Goal: Find specific page/section: Find specific page/section

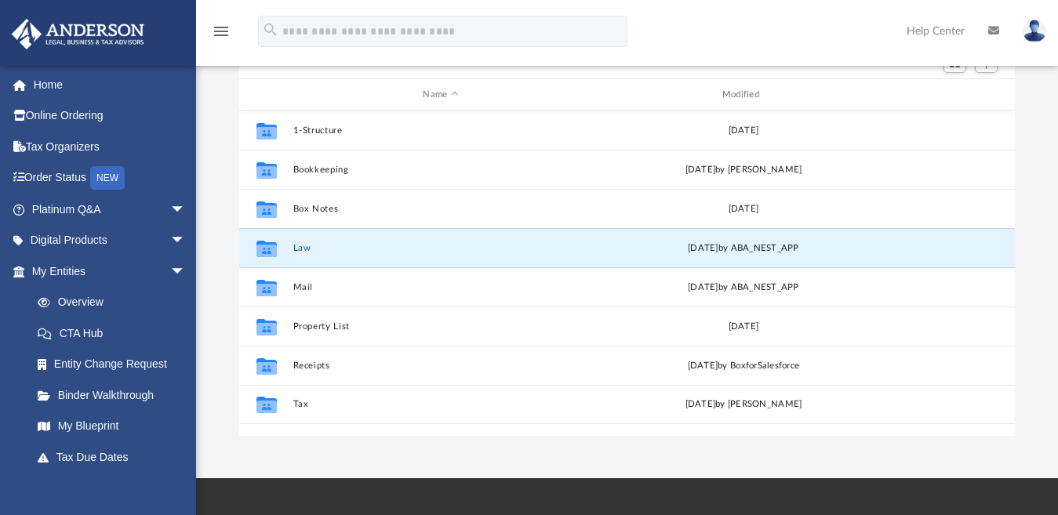
scroll to position [343, 762]
click at [268, 251] on icon "grid" at bounding box center [266, 249] width 20 height 16
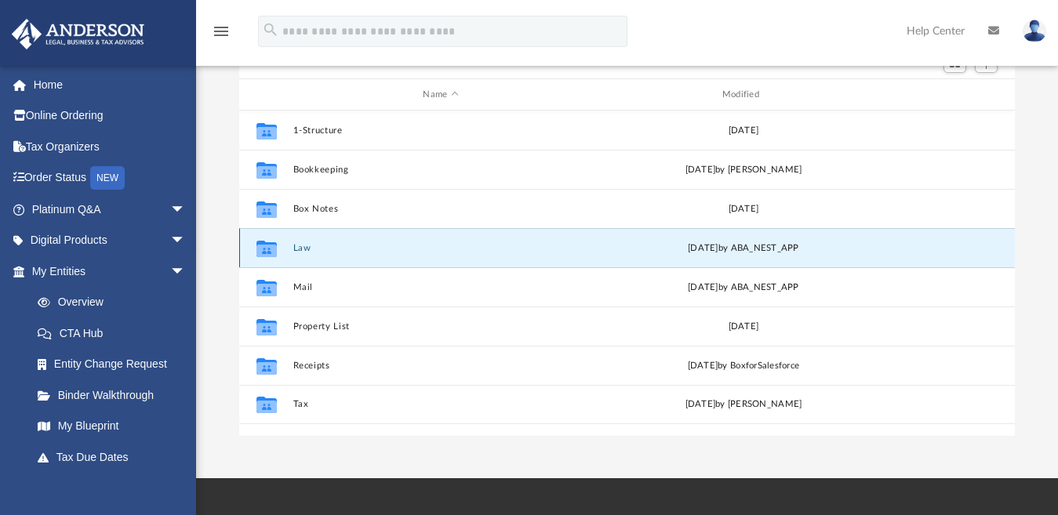
drag, startPoint x: 268, startPoint y: 251, endPoint x: 335, endPoint y: 241, distance: 67.4
click at [335, 241] on div "Collaborated Folder Law [DATE] by ABA_NEST_APP" at bounding box center [626, 247] width 775 height 39
click at [298, 250] on button "Law" at bounding box center [440, 248] width 296 height 10
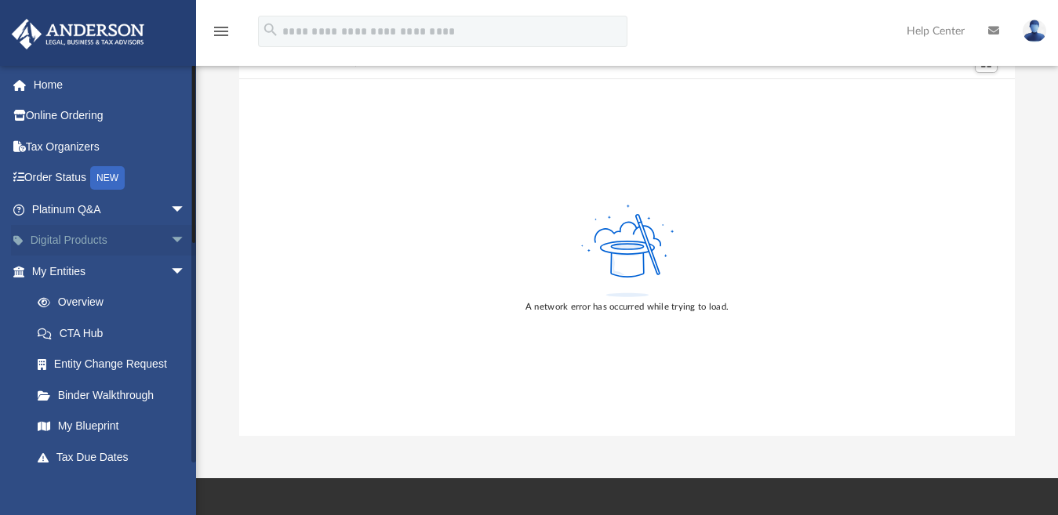
click at [170, 233] on span "arrow_drop_down" at bounding box center [185, 241] width 31 height 32
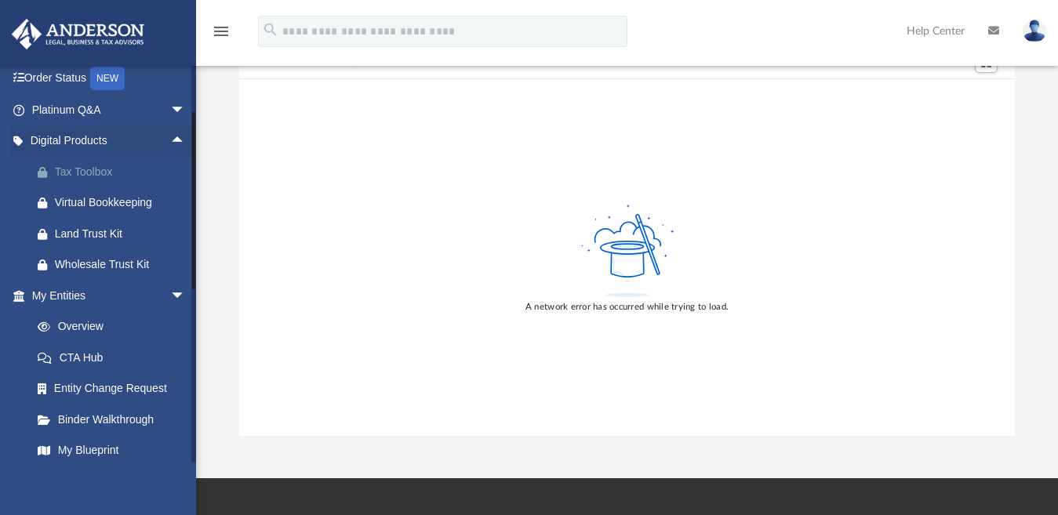
scroll to position [235, 0]
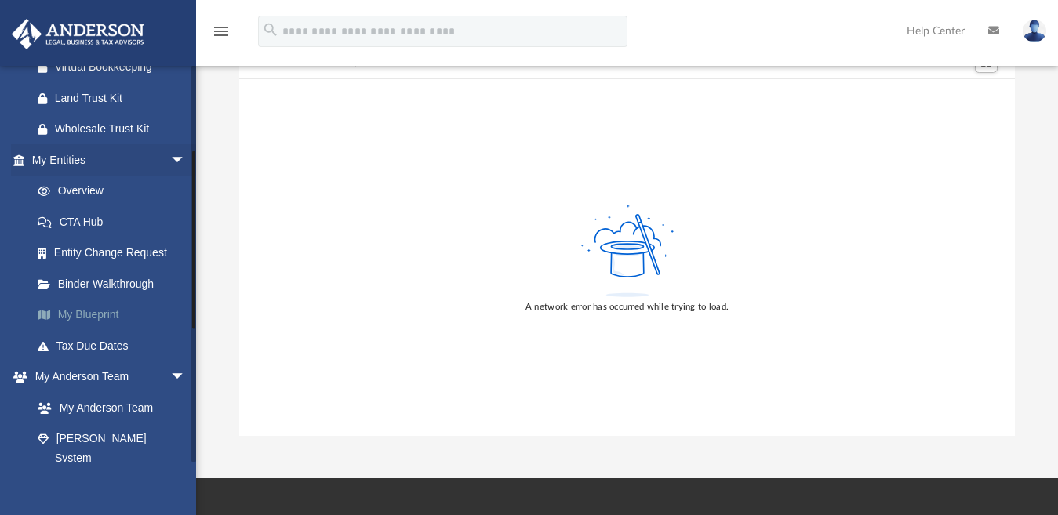
click at [109, 314] on link "My Blueprint" at bounding box center [115, 315] width 187 height 31
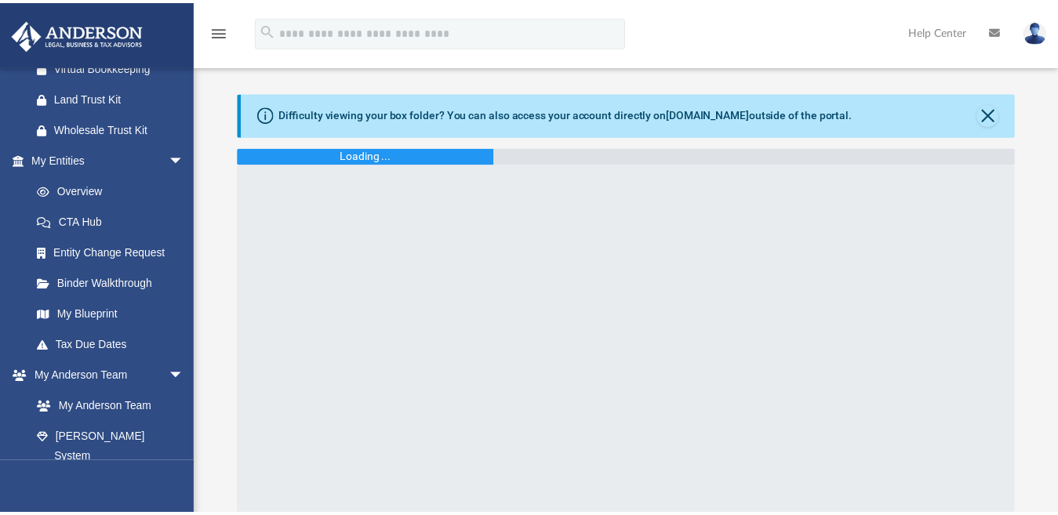
scroll to position [157, 0]
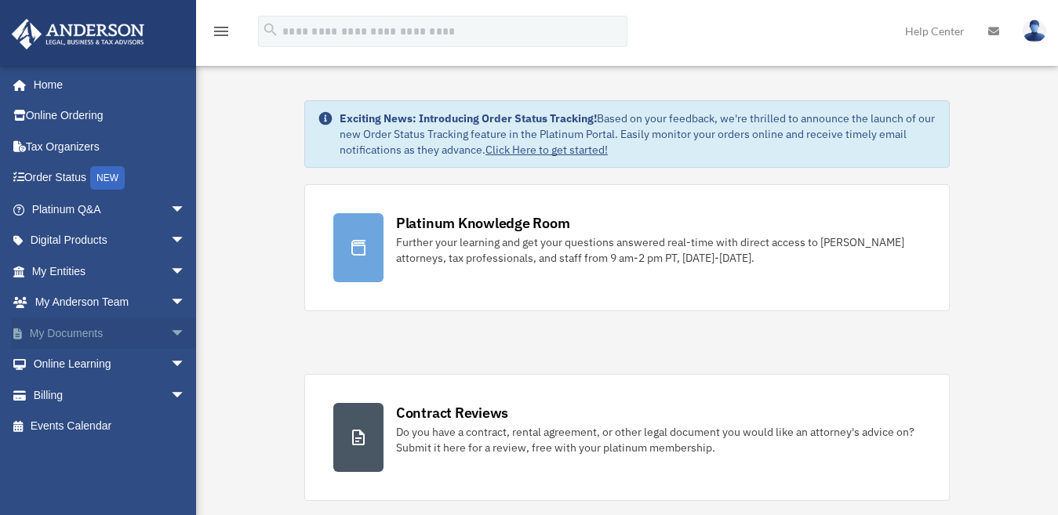
click at [170, 327] on span "arrow_drop_down" at bounding box center [185, 334] width 31 height 32
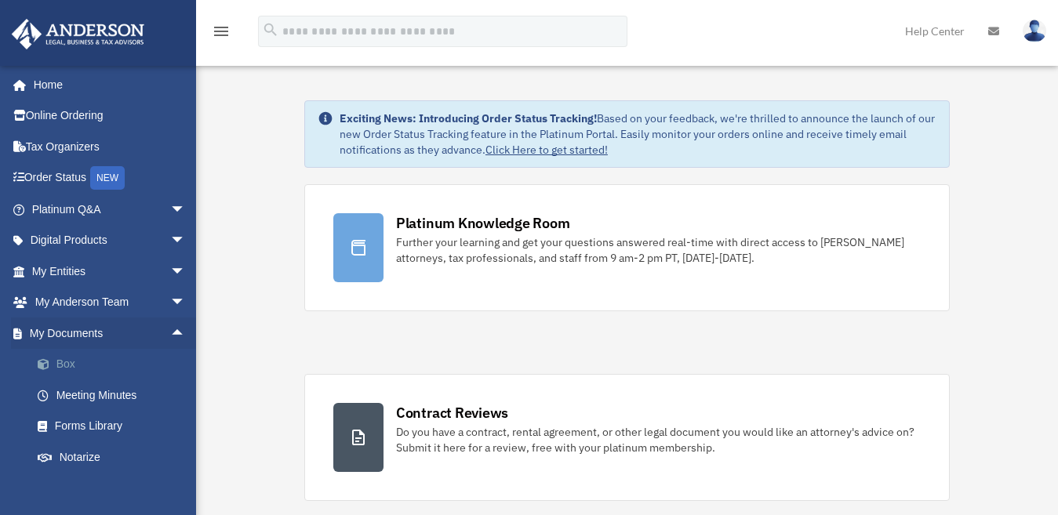
click at [75, 364] on link "Box" at bounding box center [115, 364] width 187 height 31
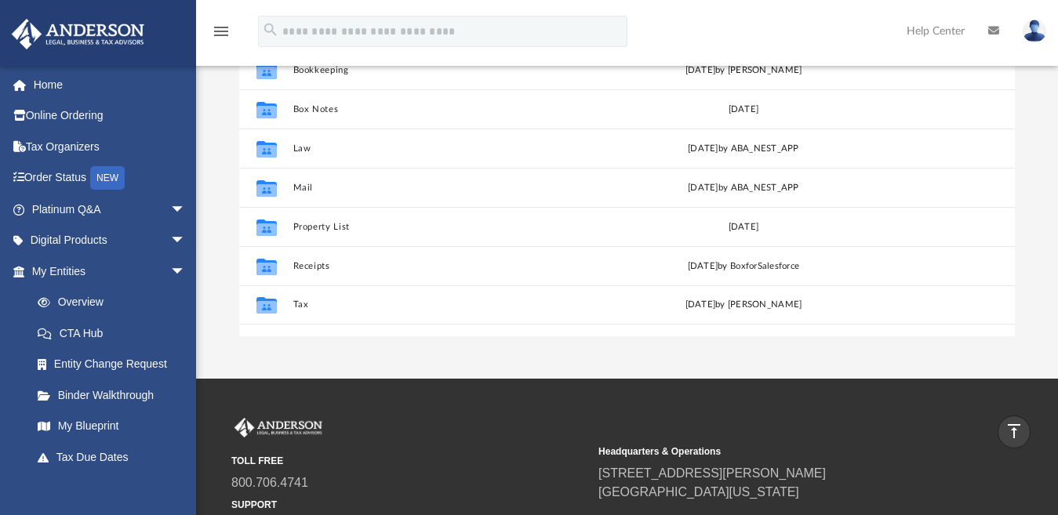
scroll to position [243, 0]
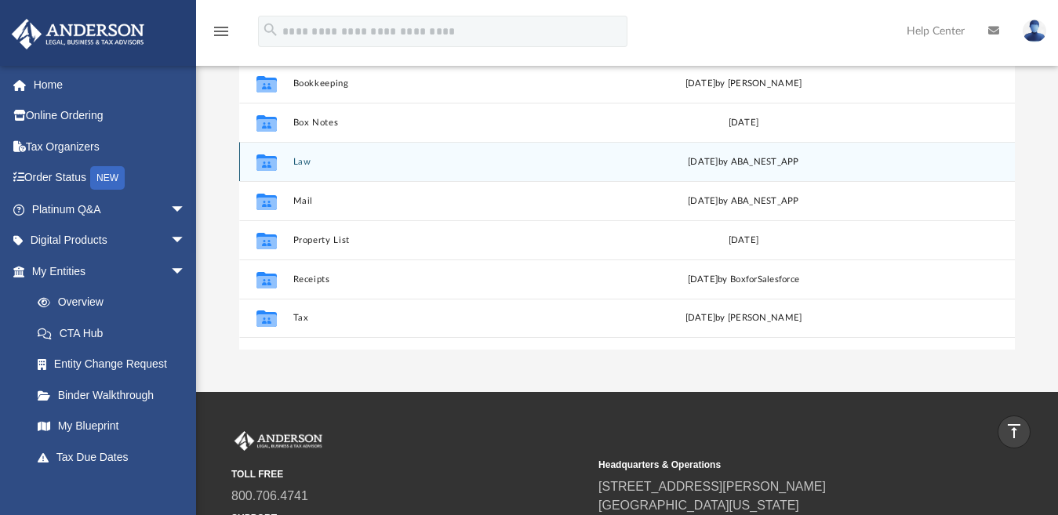
click at [264, 162] on icon "grid" at bounding box center [266, 162] width 20 height 16
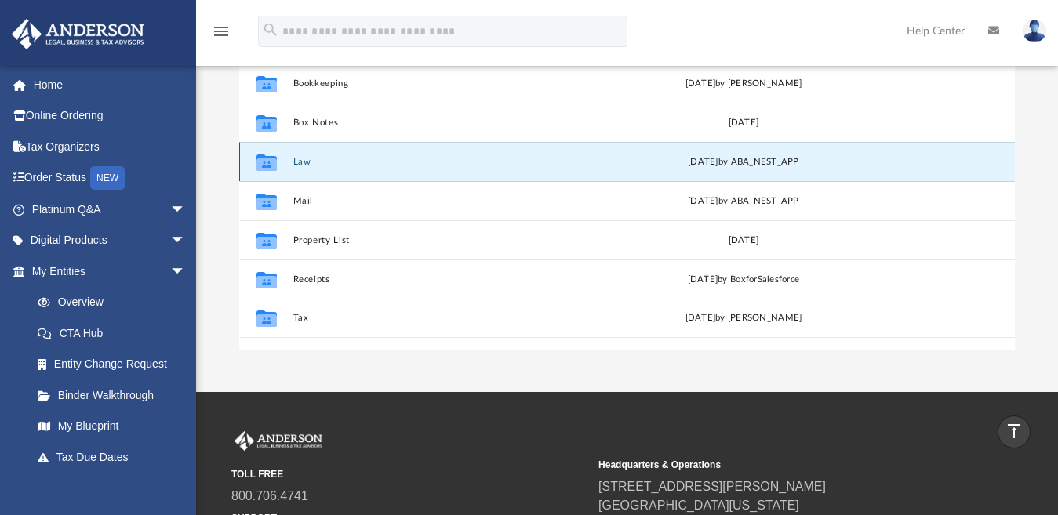
click at [519, 154] on div "Collaborated Folder Law [DATE] by ABA_NEST_APP" at bounding box center [626, 161] width 775 height 39
click at [267, 167] on g "grid" at bounding box center [266, 162] width 20 height 16
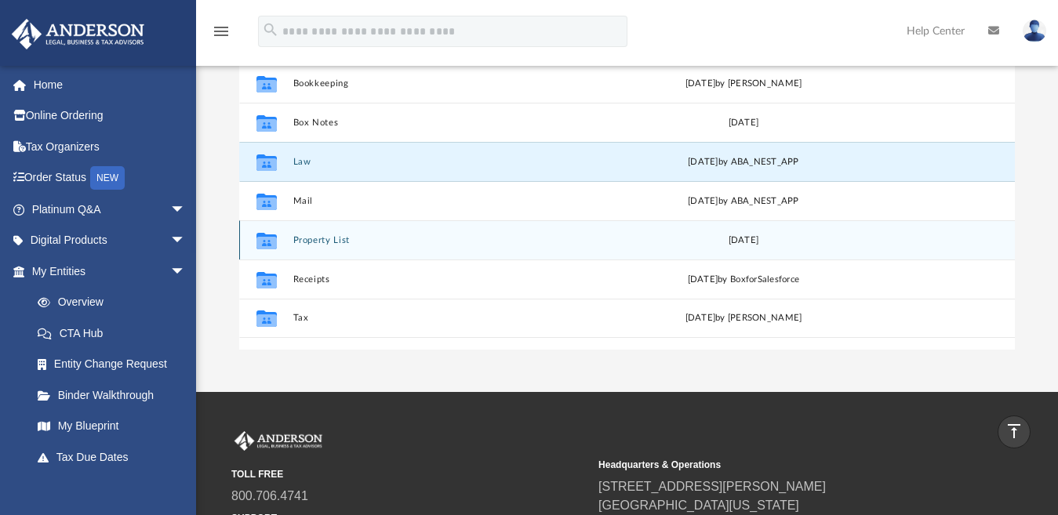
scroll to position [14, 14]
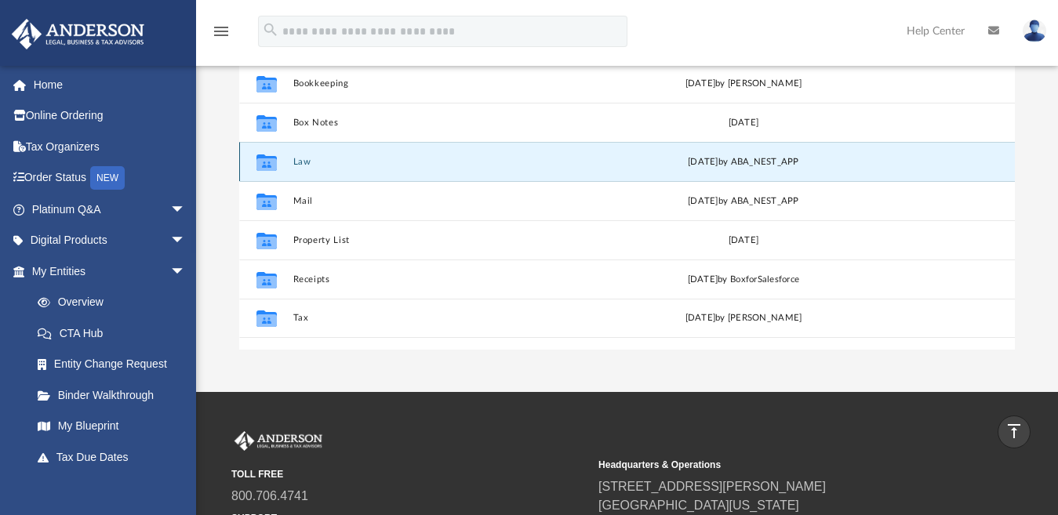
click at [352, 164] on button "Law" at bounding box center [440, 162] width 296 height 10
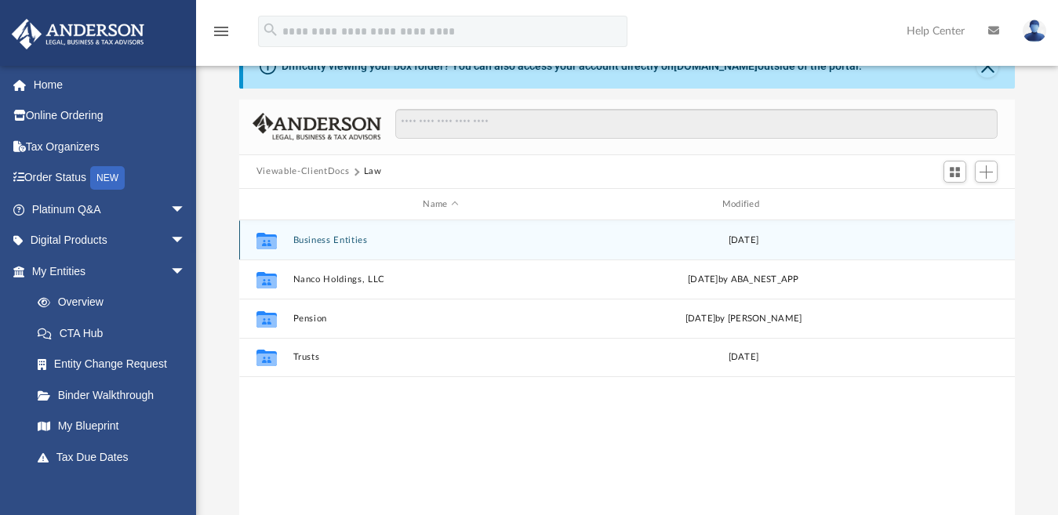
scroll to position [78, 0]
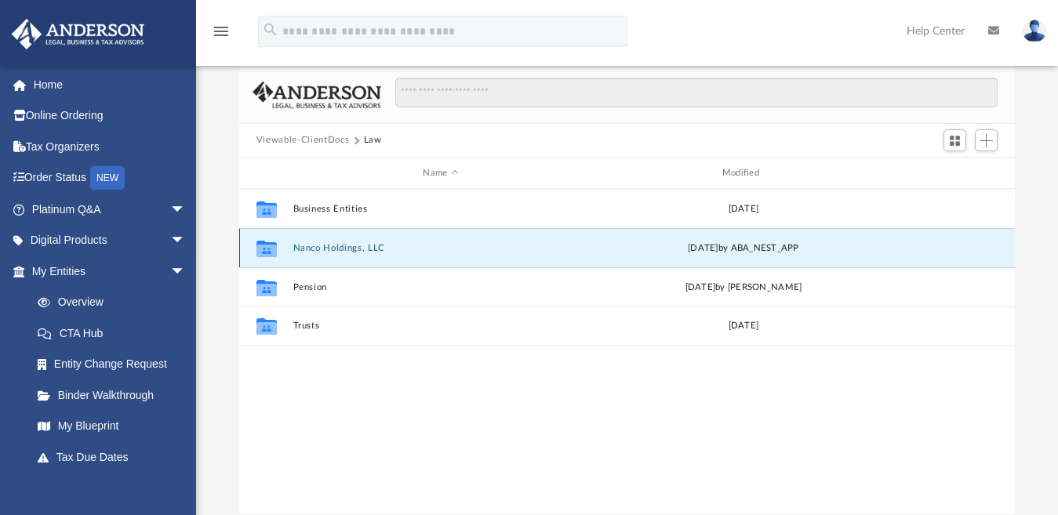
drag, startPoint x: 349, startPoint y: 249, endPoint x: 361, endPoint y: 247, distance: 11.9
click at [361, 247] on button "Nanco Holdings, LLC" at bounding box center [440, 248] width 296 height 10
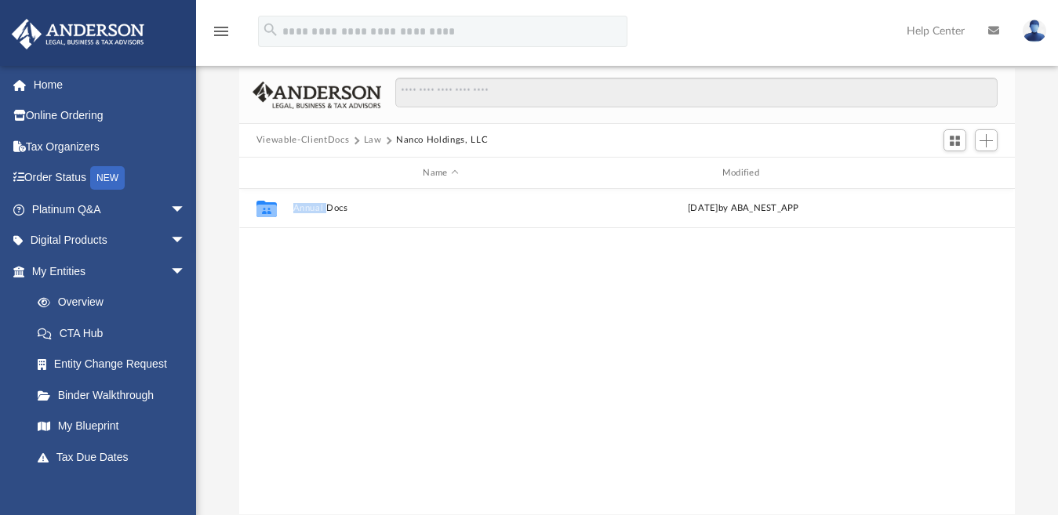
click at [361, 247] on div "Collaborated Folder Annual Docs Fri Aug 8 2025 by ABA_NEST_APP" at bounding box center [626, 351] width 775 height 325
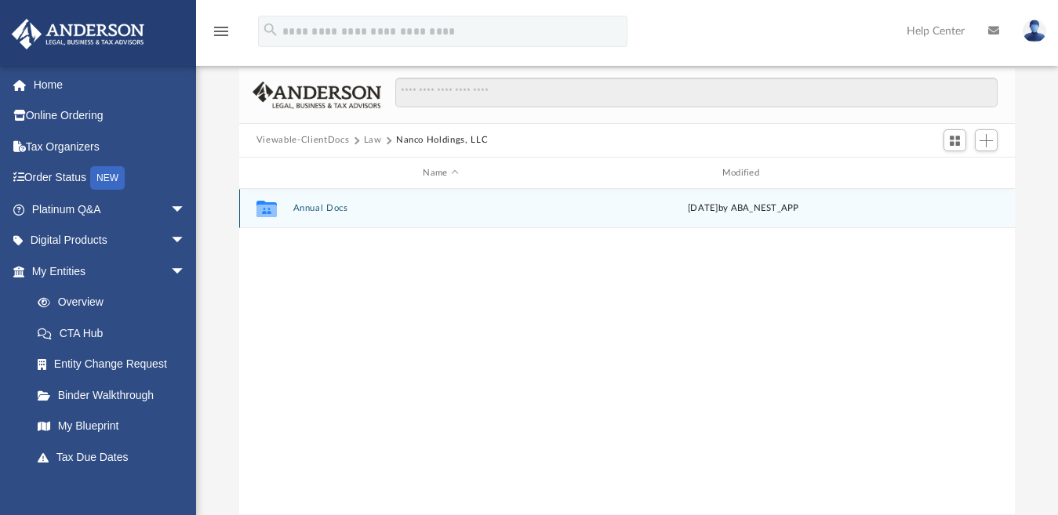
click at [260, 209] on icon "grid" at bounding box center [266, 211] width 20 height 13
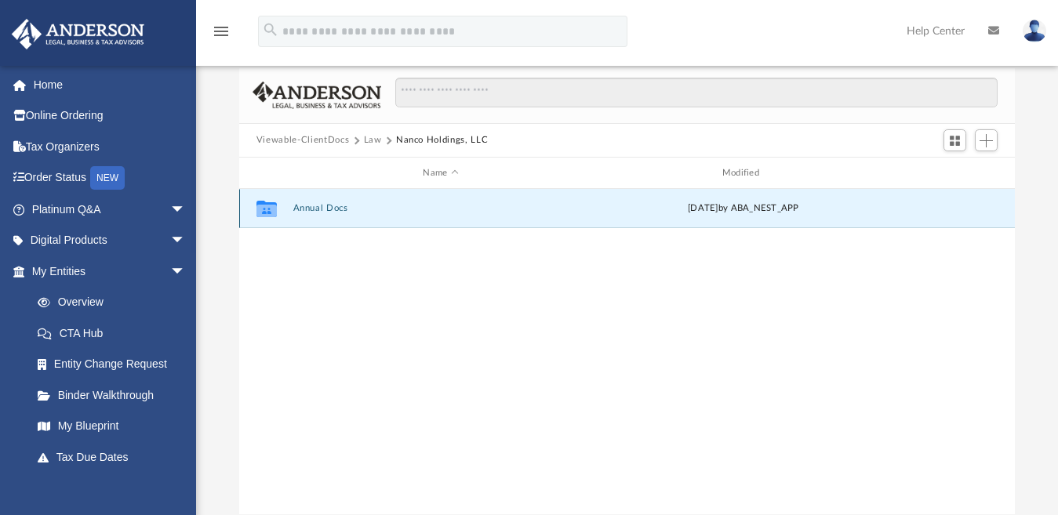
click at [314, 208] on button "Annual Docs" at bounding box center [440, 209] width 296 height 10
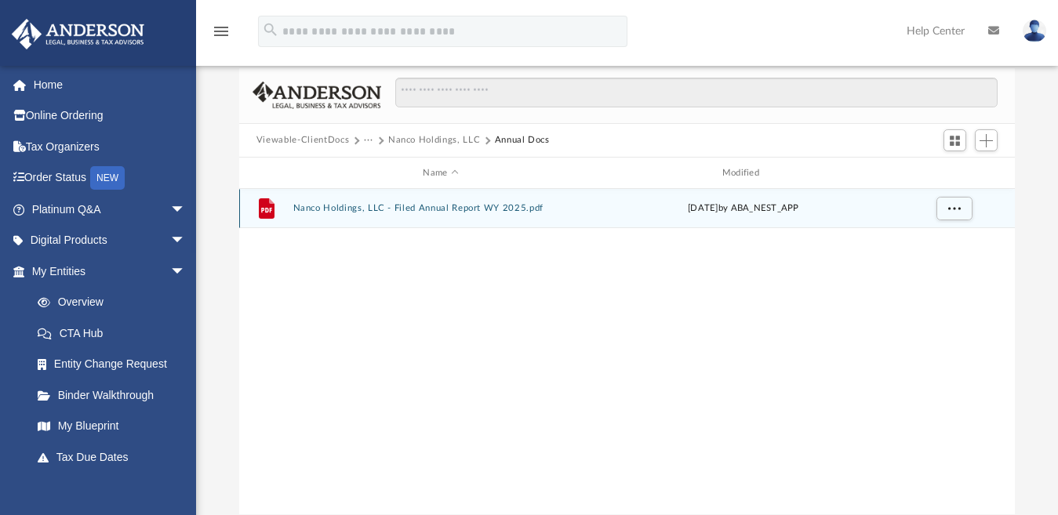
click at [266, 209] on icon "grid" at bounding box center [266, 210] width 11 height 5
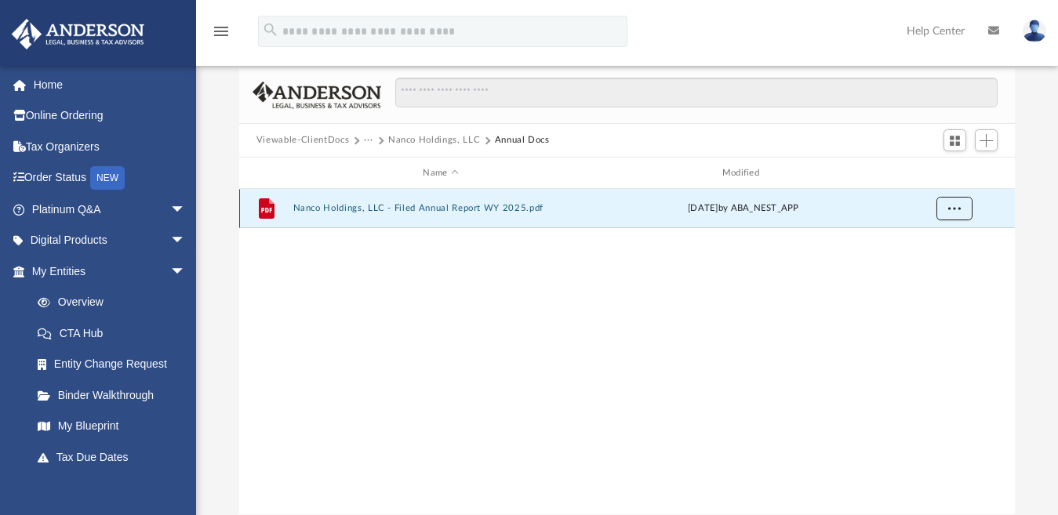
click at [952, 210] on span "More options" at bounding box center [954, 208] width 13 height 9
click at [941, 238] on li "Preview" at bounding box center [939, 241] width 45 height 16
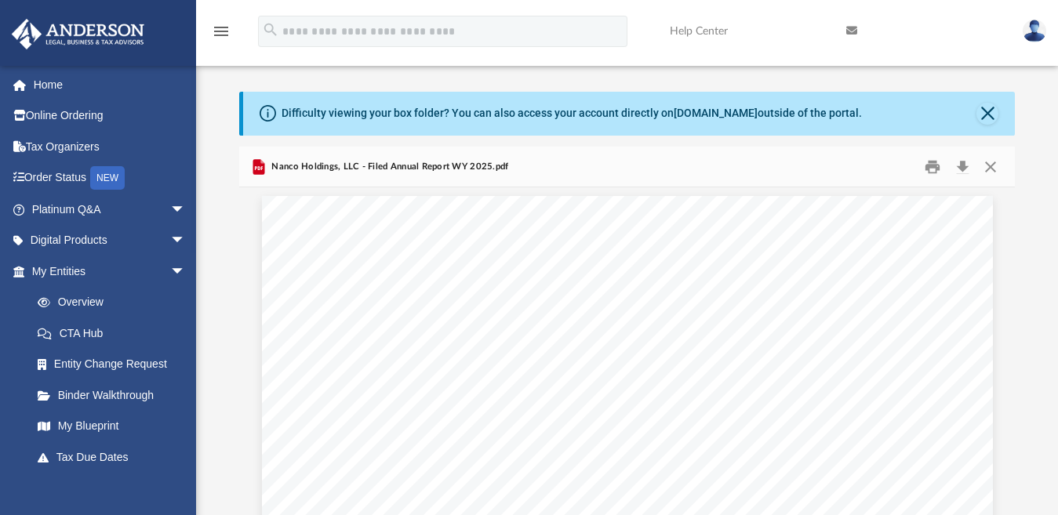
scroll to position [0, 0]
click at [936, 167] on button "Print" at bounding box center [932, 166] width 31 height 24
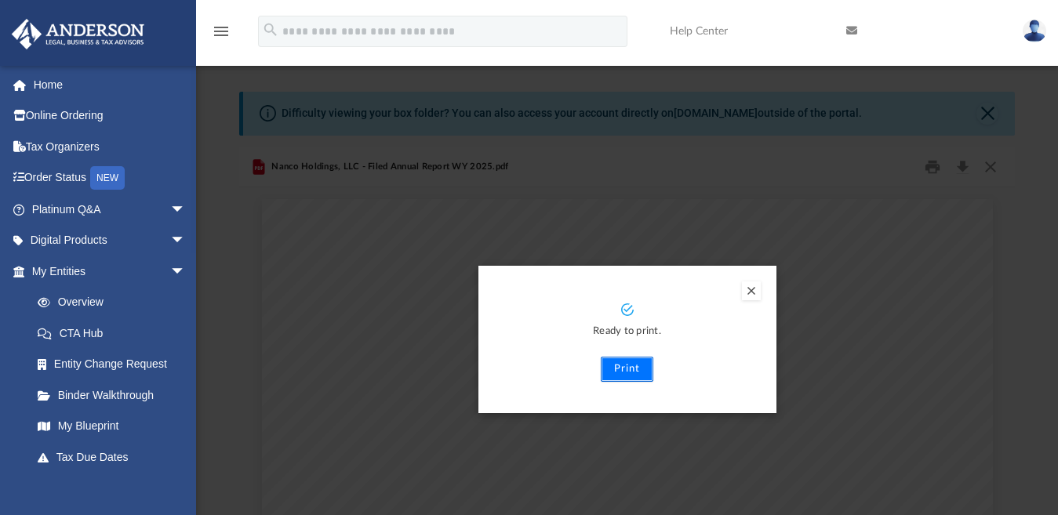
click at [630, 365] on button "Print" at bounding box center [627, 369] width 53 height 25
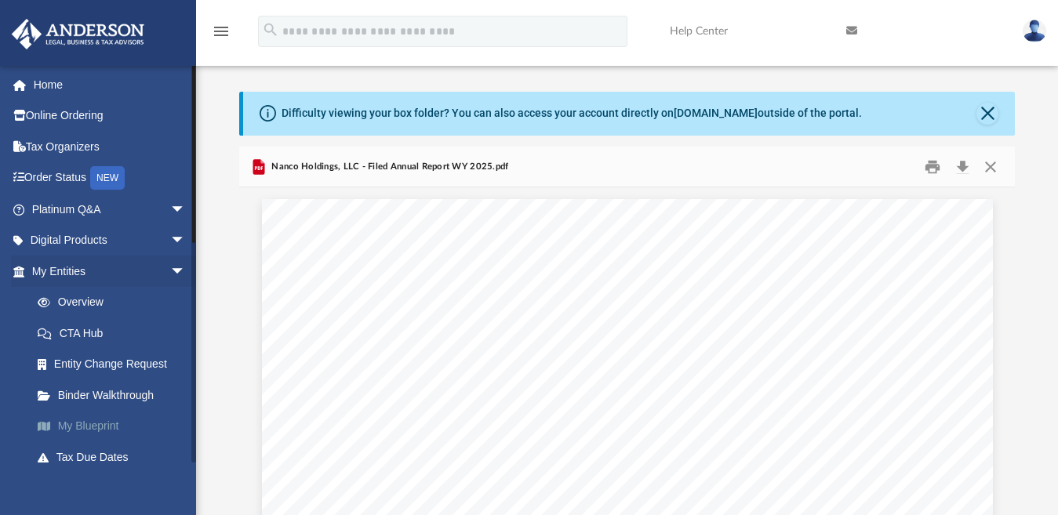
click at [80, 421] on link "My Blueprint" at bounding box center [115, 426] width 187 height 31
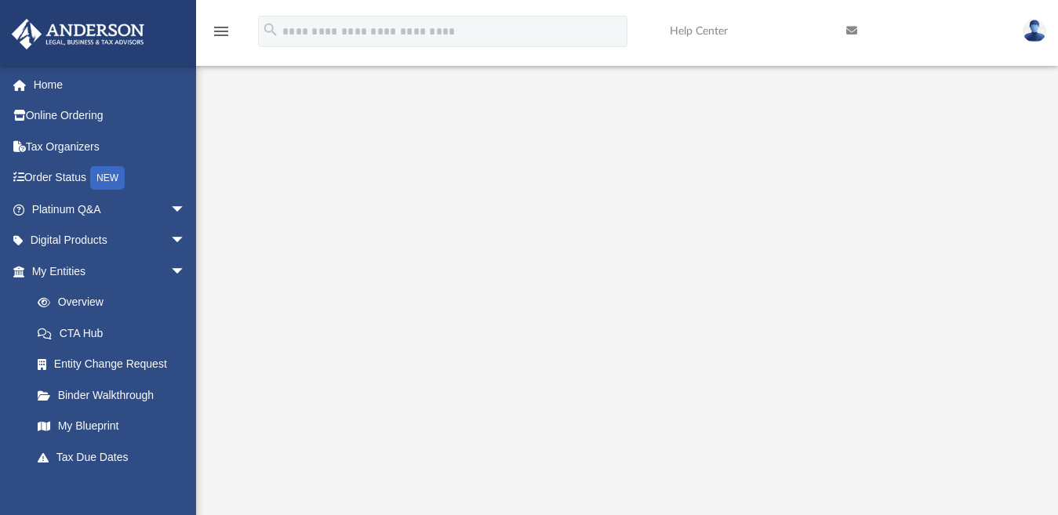
scroll to position [78, 0]
click at [1033, 36] on img at bounding box center [1034, 31] width 24 height 23
click at [921, 27] on link at bounding box center [922, 31] width 176 height 62
click at [849, 32] on icon at bounding box center [851, 30] width 11 height 11
click at [769, 30] on link "Help Center" at bounding box center [746, 31] width 176 height 62
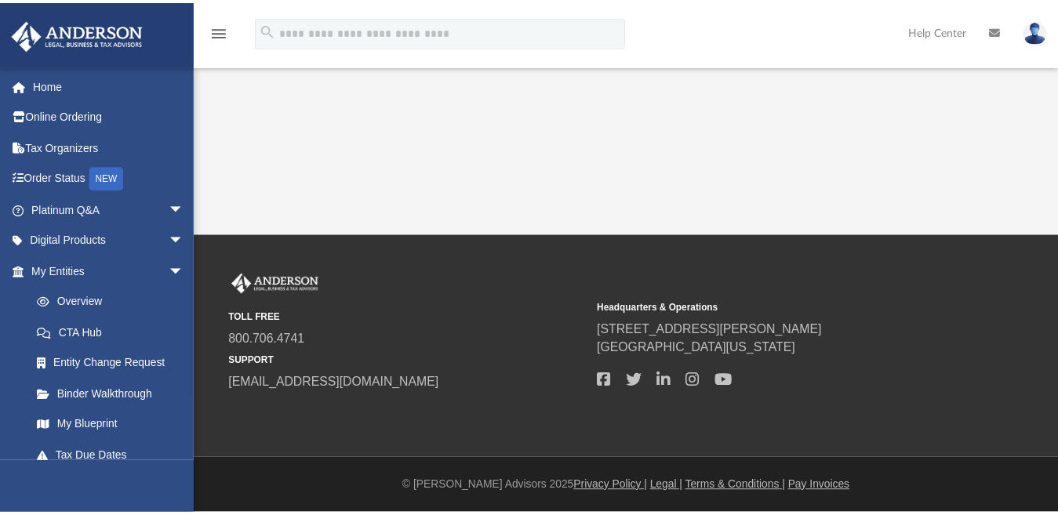
scroll to position [78, 0]
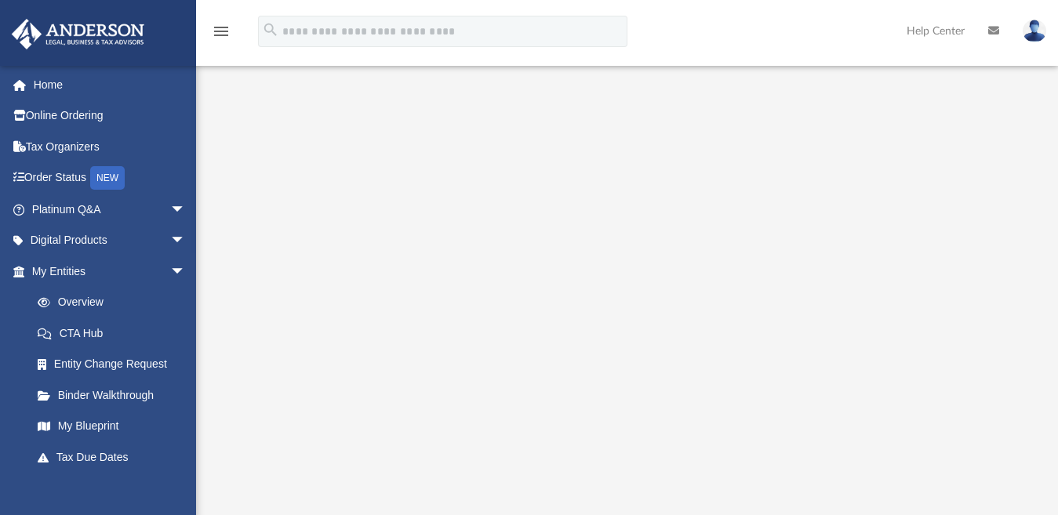
click at [224, 29] on icon "menu" at bounding box center [221, 31] width 19 height 19
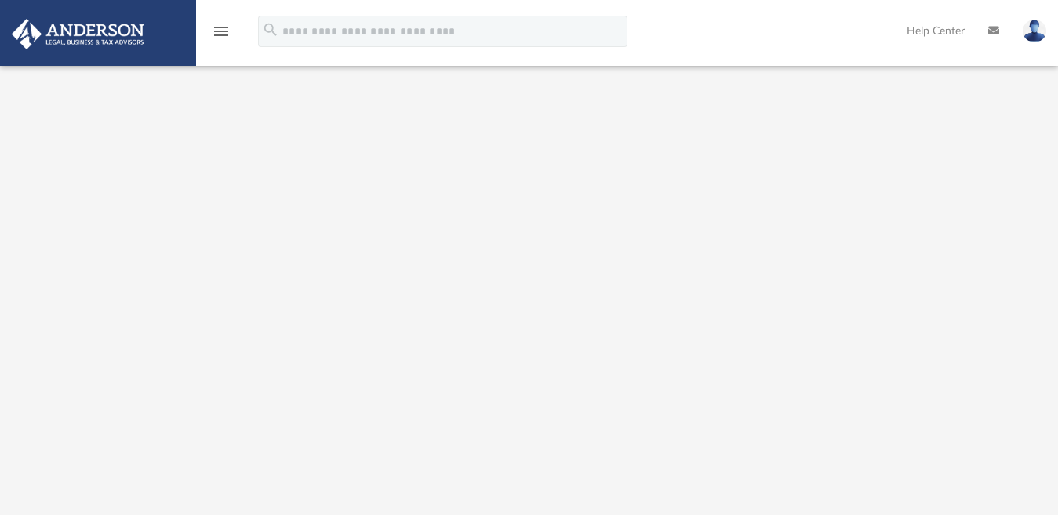
click at [222, 30] on icon "menu" at bounding box center [221, 31] width 19 height 19
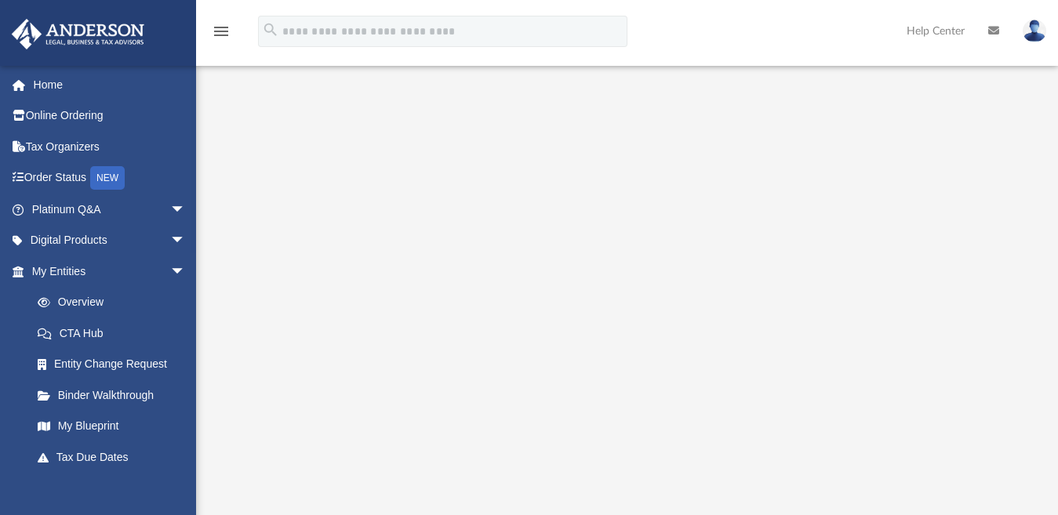
click at [222, 30] on icon "menu" at bounding box center [221, 31] width 19 height 19
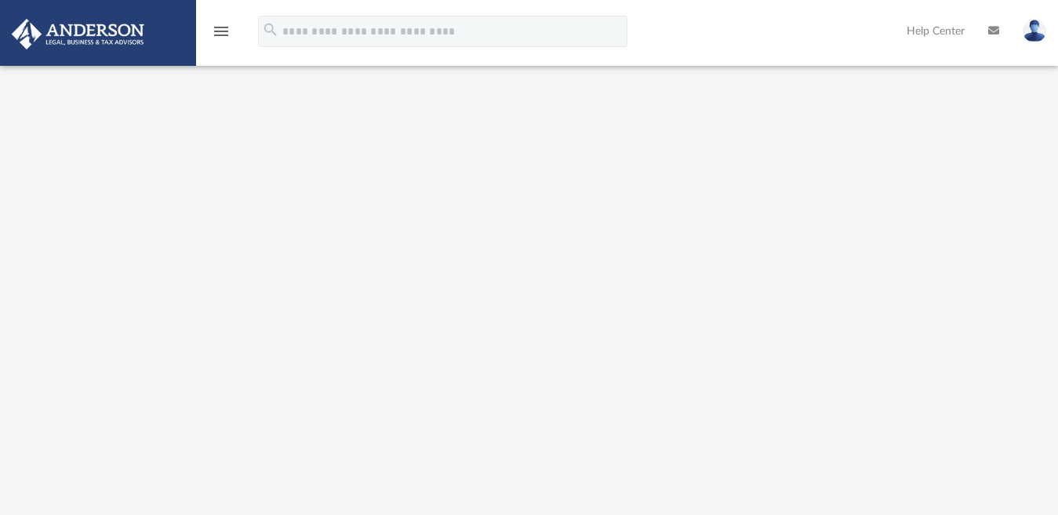
scroll to position [0, 0]
click at [221, 34] on icon "menu" at bounding box center [221, 31] width 19 height 19
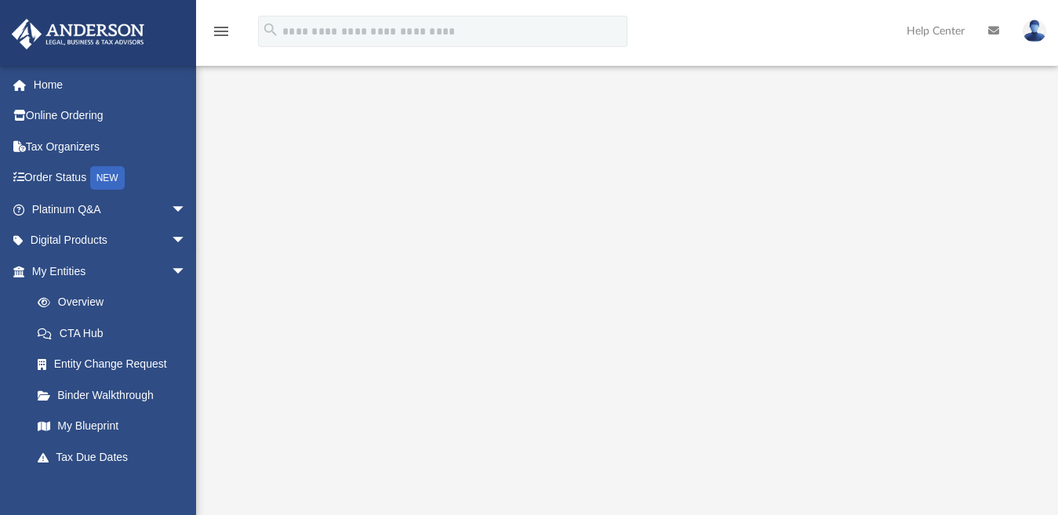
click at [221, 34] on icon "menu" at bounding box center [221, 31] width 19 height 19
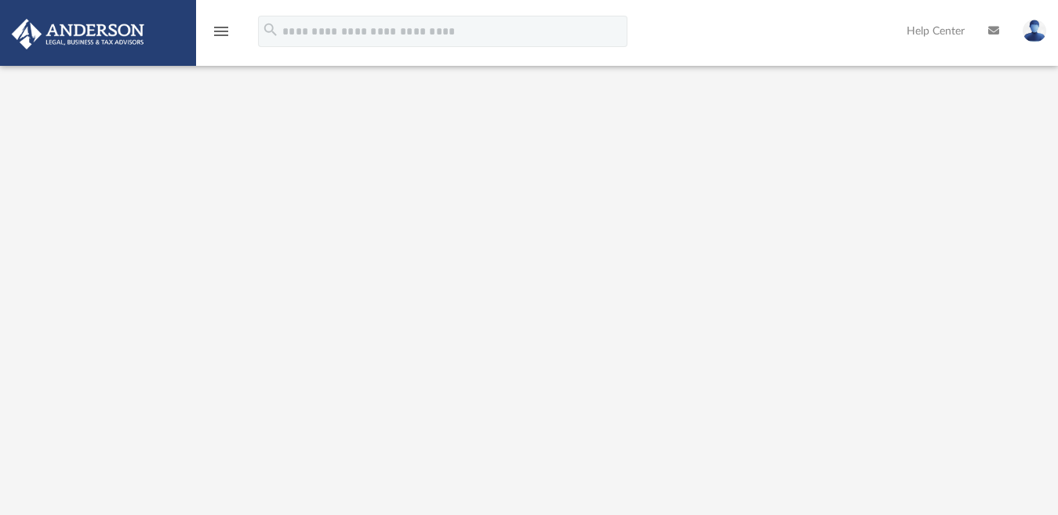
click at [1017, 223] on div at bounding box center [529, 405] width 1058 height 627
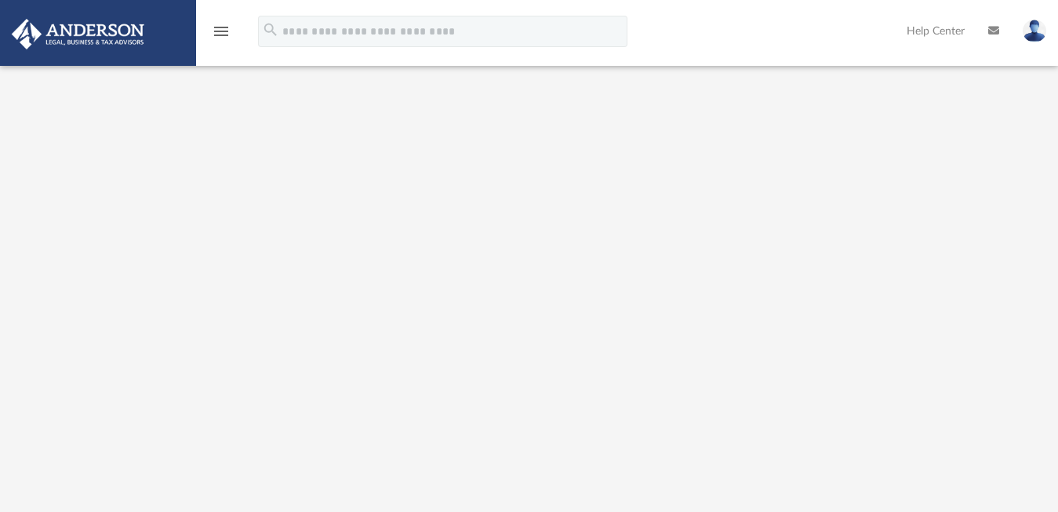
click at [220, 38] on icon "menu" at bounding box center [221, 31] width 19 height 19
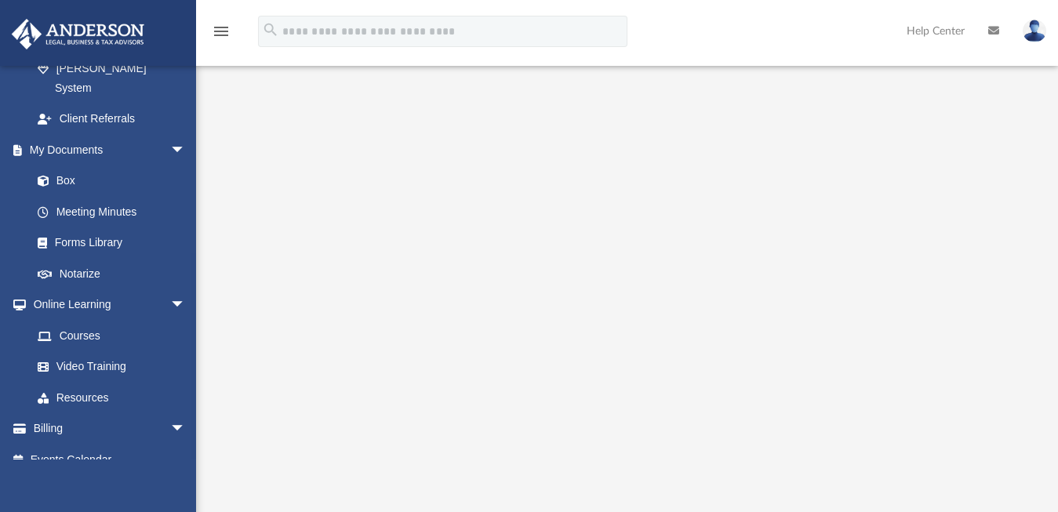
scroll to position [157, 0]
